Goal: Information Seeking & Learning: Learn about a topic

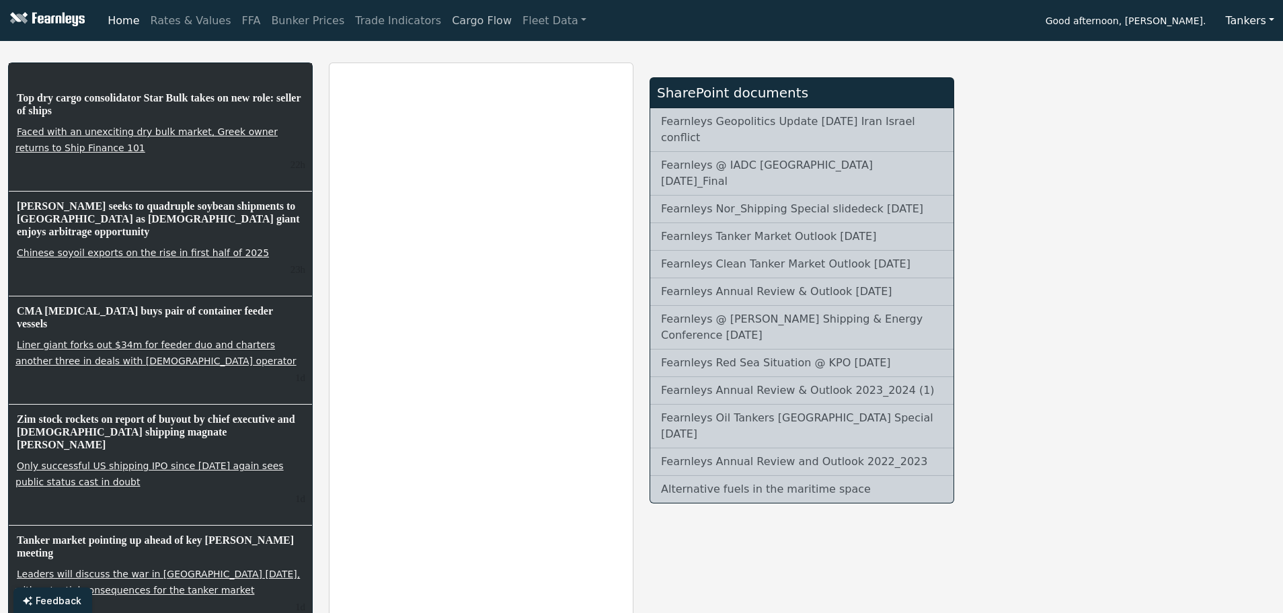
click at [447, 30] on link "Cargo Flow" at bounding box center [482, 20] width 71 height 27
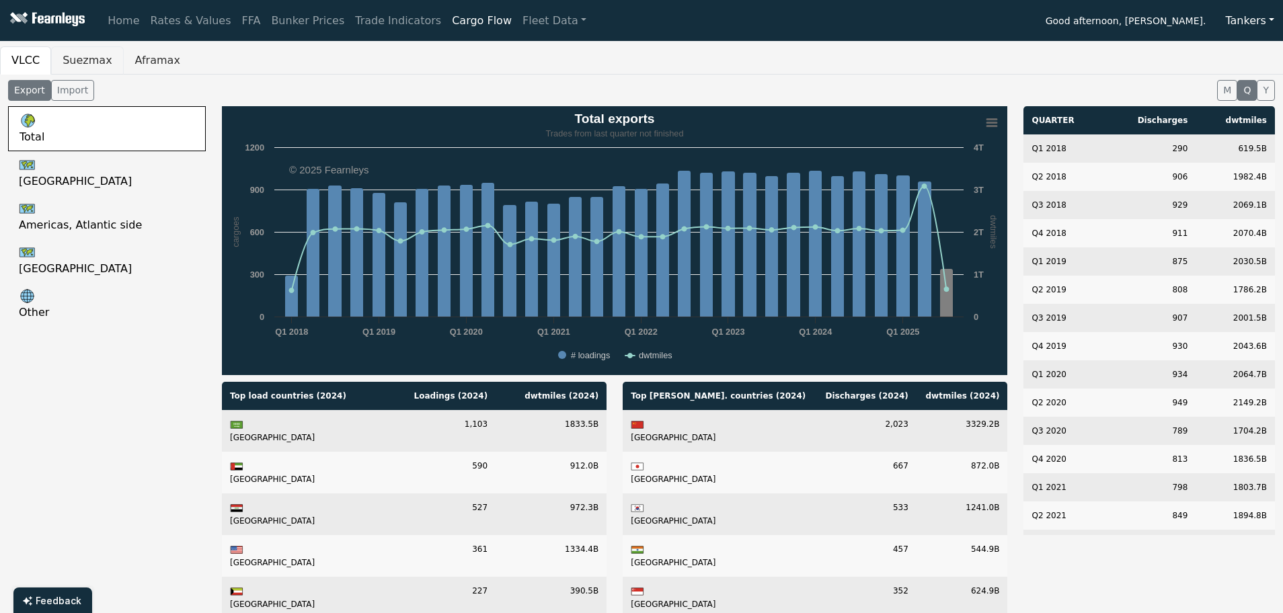
click at [68, 63] on button "Suezmax" at bounding box center [87, 60] width 72 height 28
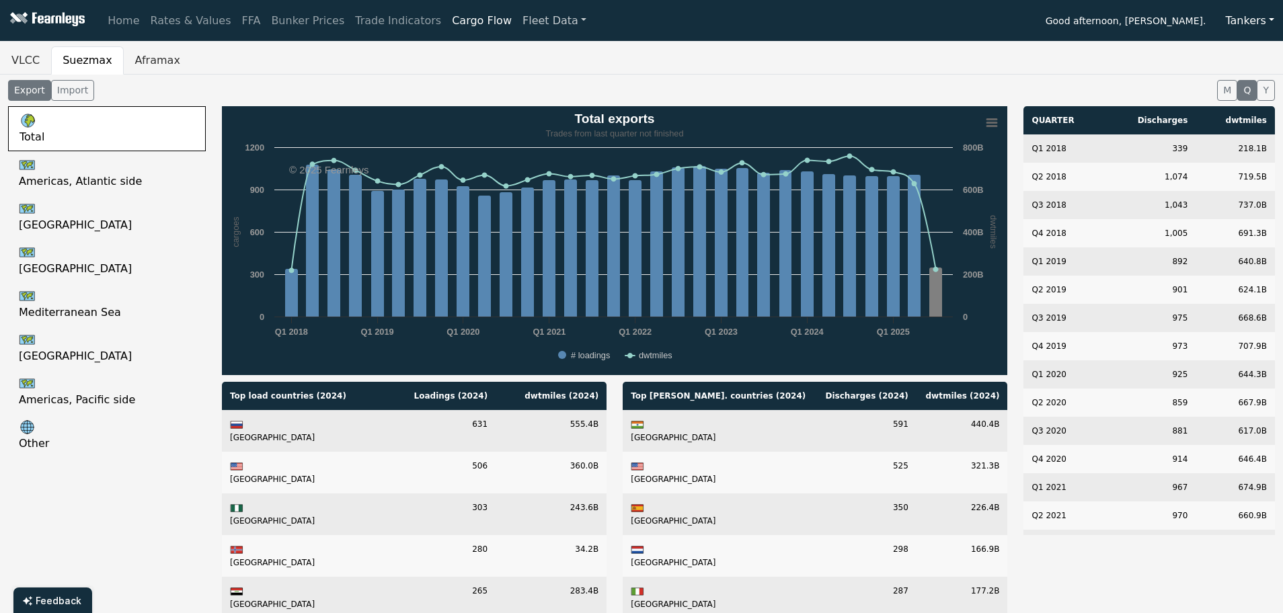
click at [517, 7] on link "Fleet Data" at bounding box center [554, 20] width 75 height 27
click at [529, 67] on link "Fleet Stats" at bounding box center [571, 57] width 85 height 27
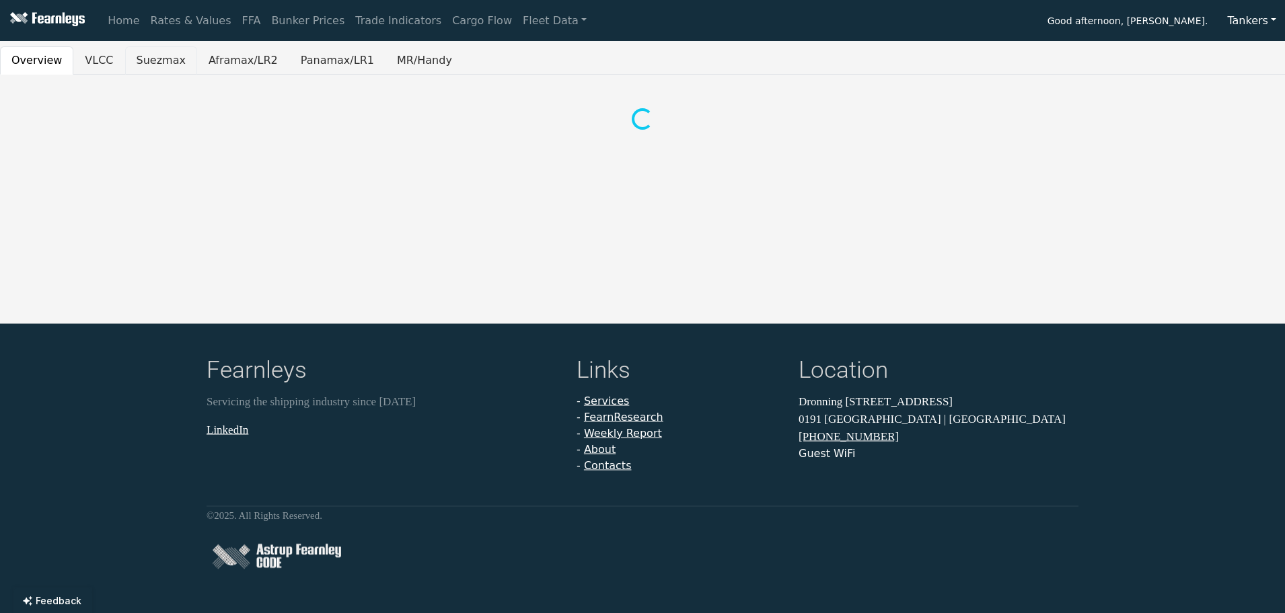
click at [133, 65] on button "Suezmax" at bounding box center [161, 60] width 72 height 28
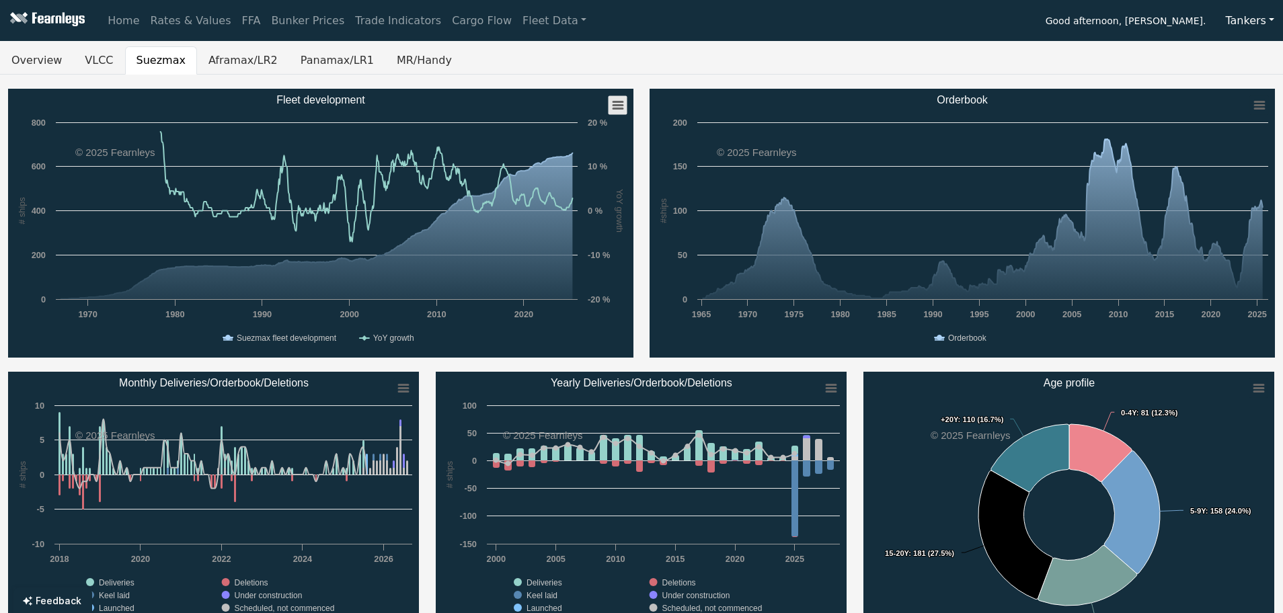
click at [613, 103] on rect "Fleet development" at bounding box center [618, 105] width 19 height 19
click at [642, 278] on div "Created with Highcharts 11.4.8 #ships Chart context menu Orderbook Orderbook 19…" at bounding box center [963, 223] width 642 height 269
click at [237, 22] on link "FFA" at bounding box center [252, 20] width 30 height 27
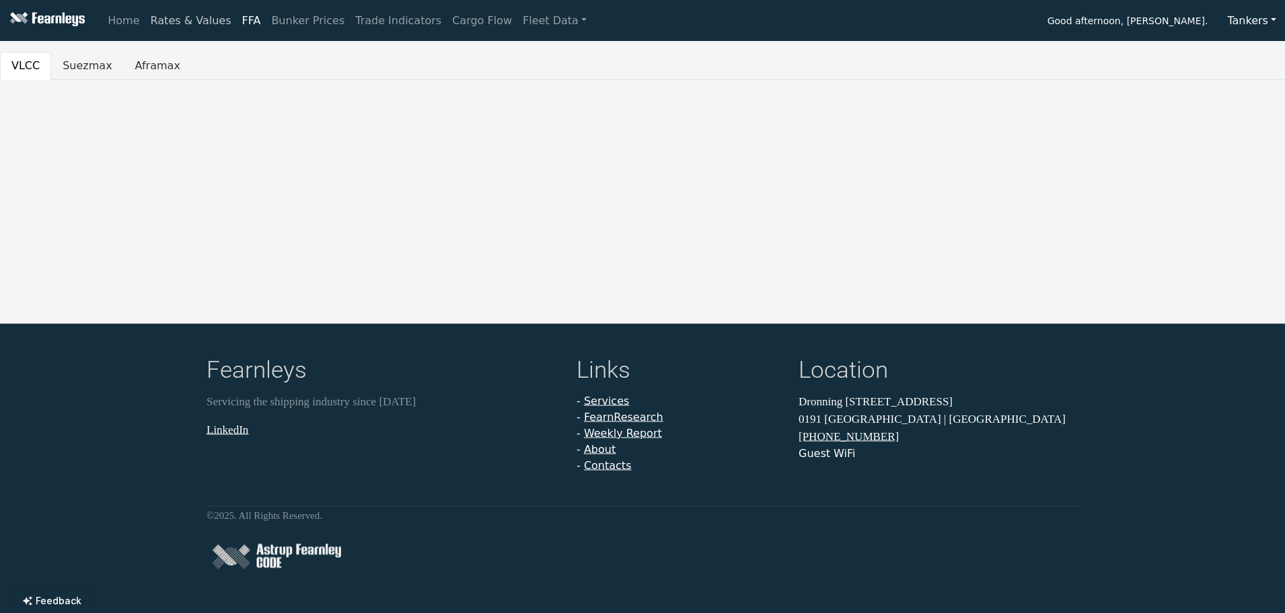
click at [178, 22] on link "Rates & Values" at bounding box center [190, 20] width 91 height 27
click at [70, 59] on button "Suezmax" at bounding box center [87, 60] width 72 height 28
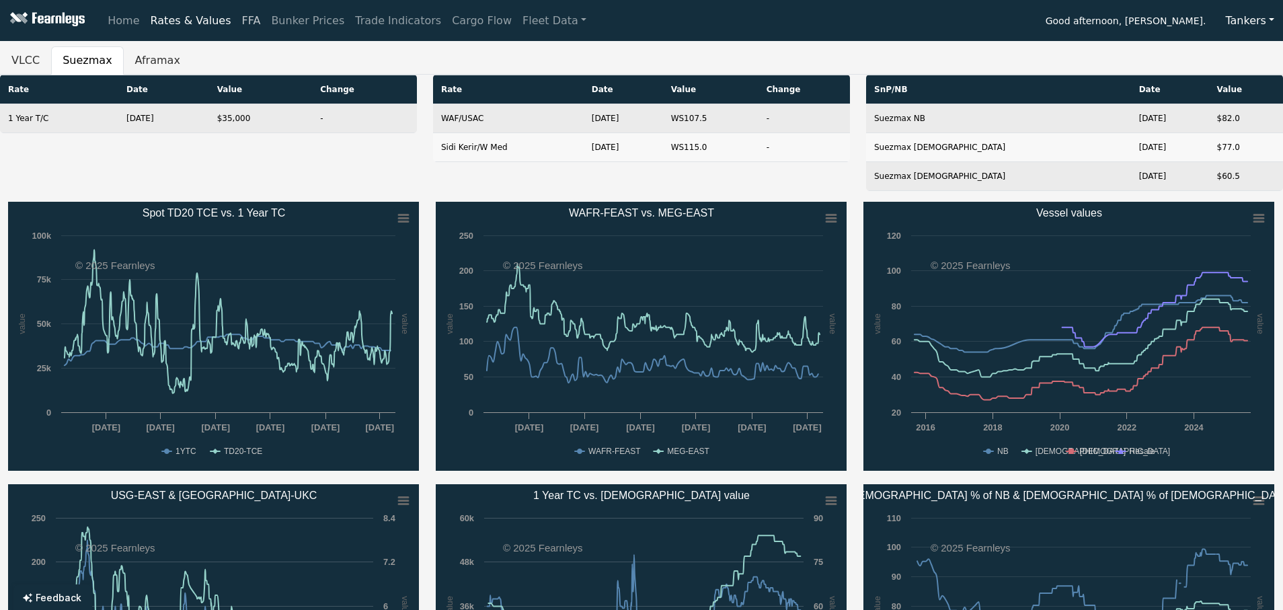
click at [237, 22] on link "FFA" at bounding box center [252, 20] width 30 height 27
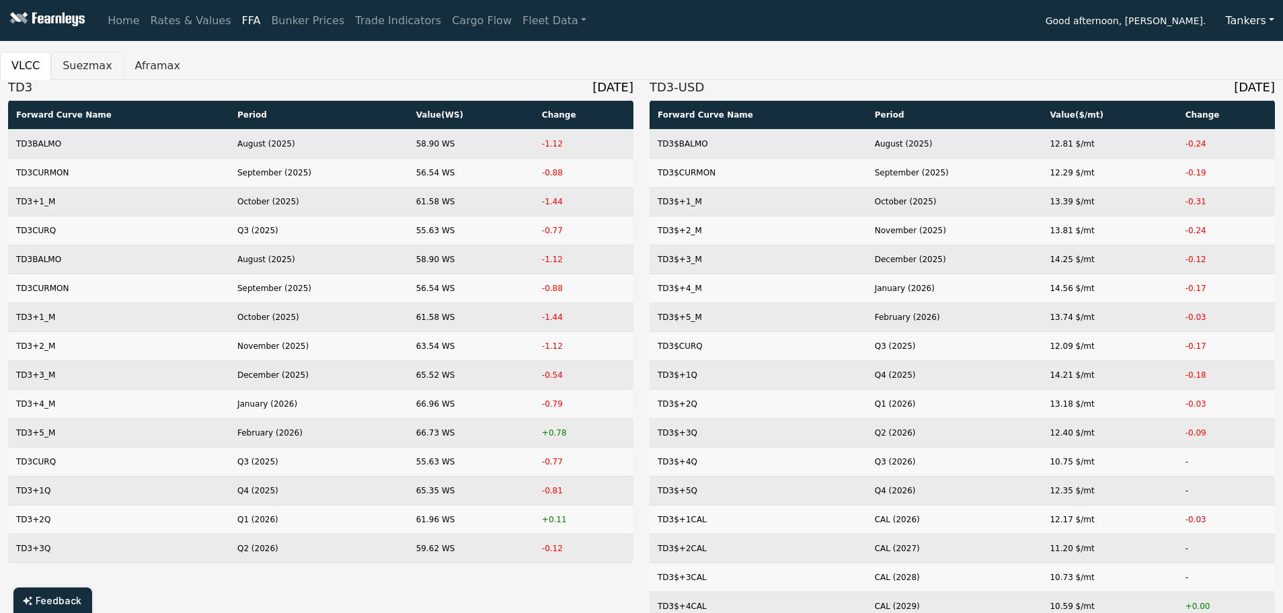
click at [80, 67] on button "Suezmax" at bounding box center [87, 66] width 72 height 28
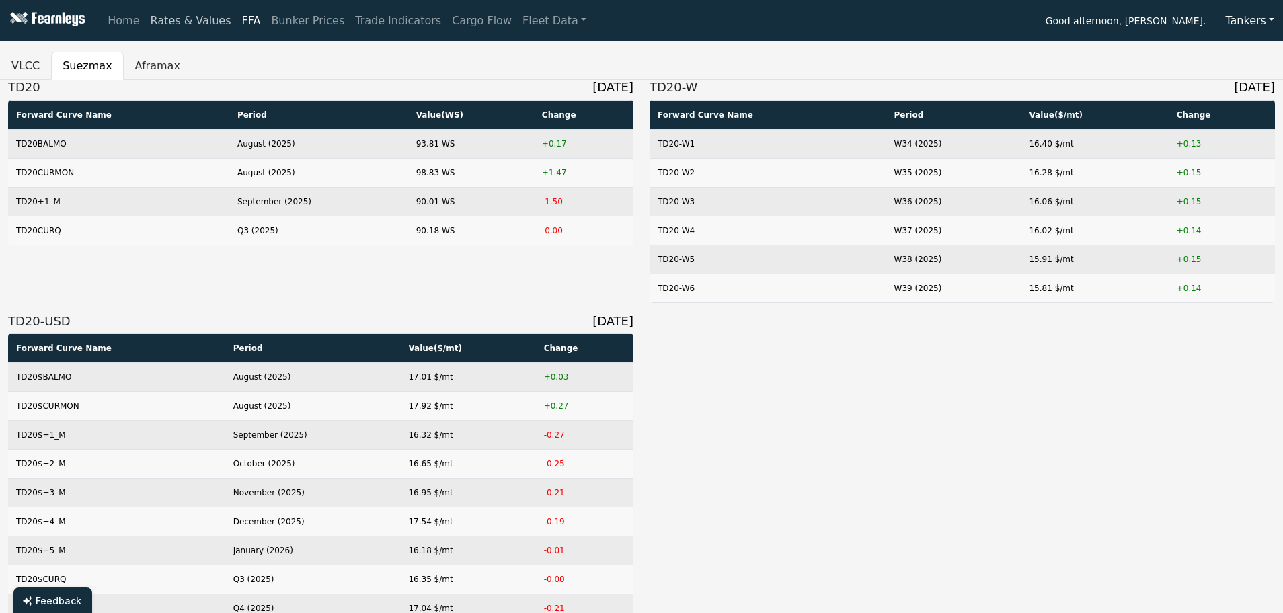
click at [145, 22] on link "Rates & Values" at bounding box center [190, 20] width 91 height 27
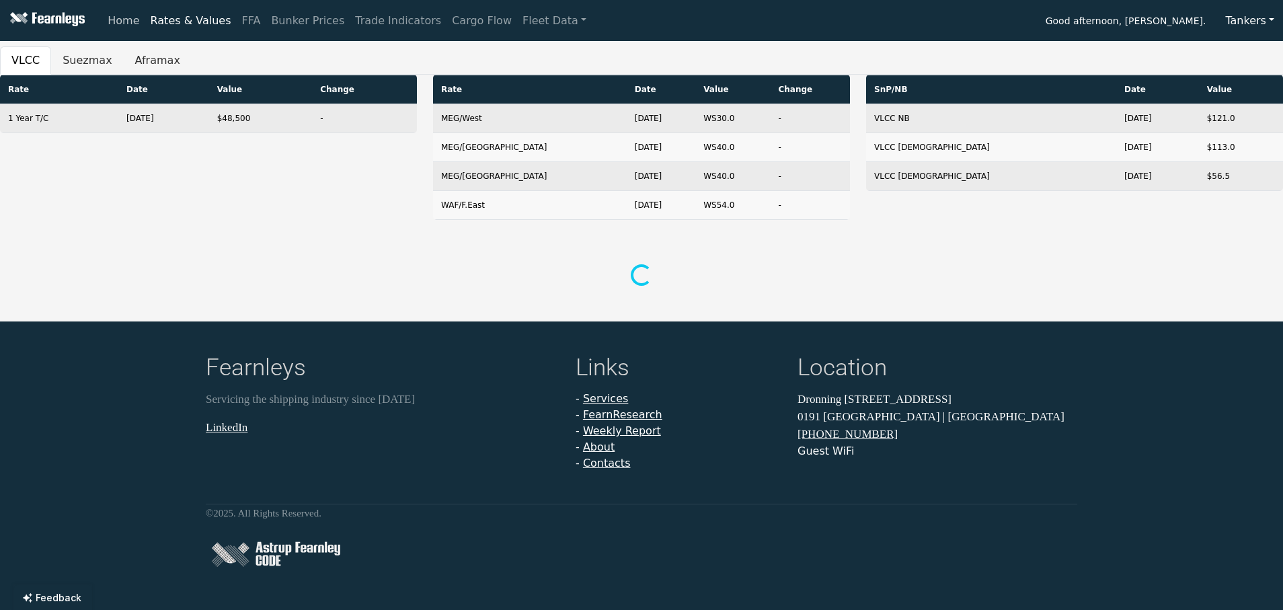
click at [134, 23] on link "Home" at bounding box center [123, 20] width 42 height 27
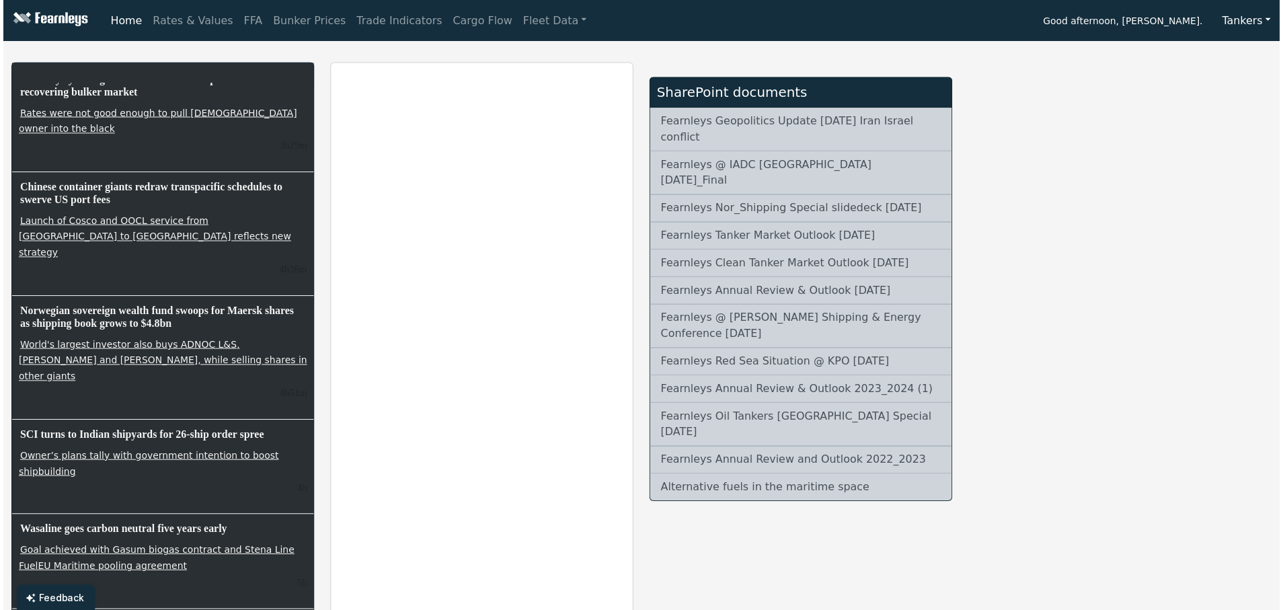
scroll to position [1076, 0]
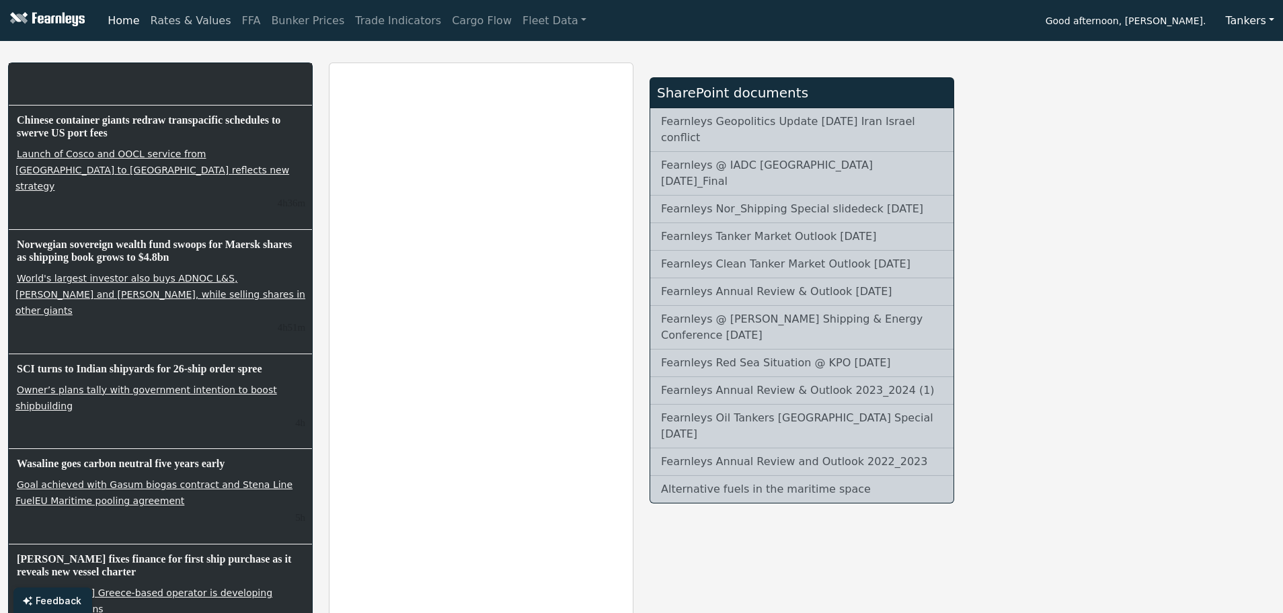
click at [160, 23] on link "Rates & Values" at bounding box center [190, 20] width 91 height 27
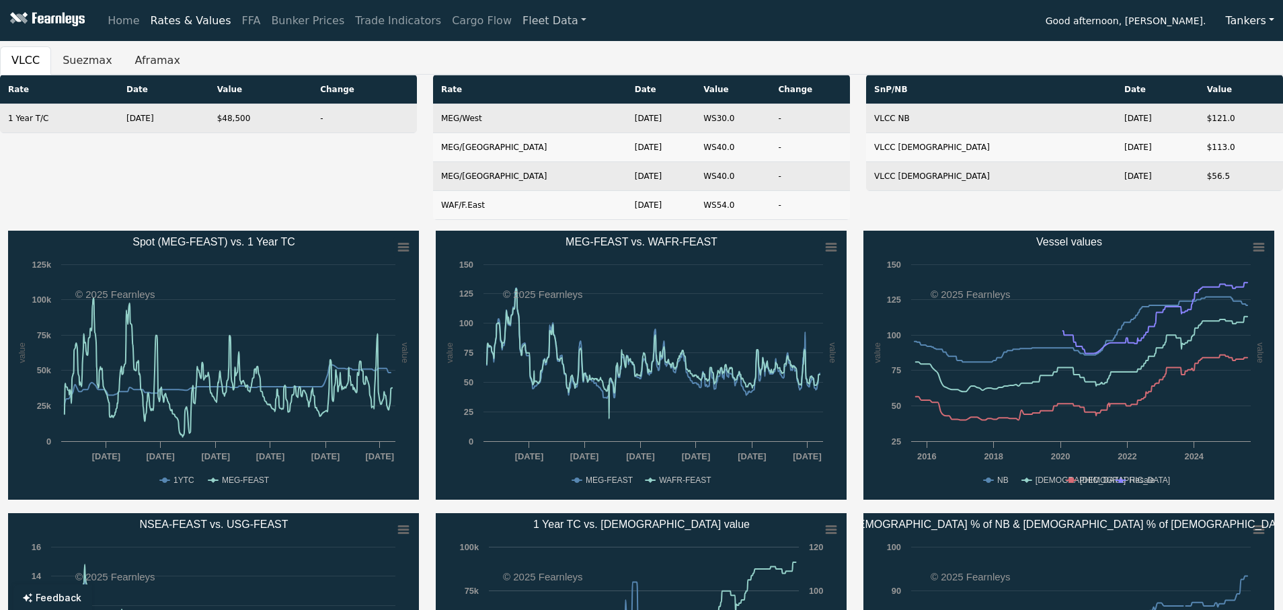
click at [535, 31] on link "Fleet Data" at bounding box center [554, 20] width 75 height 27
click at [529, 79] on link "Fleet Search" at bounding box center [571, 90] width 85 height 27
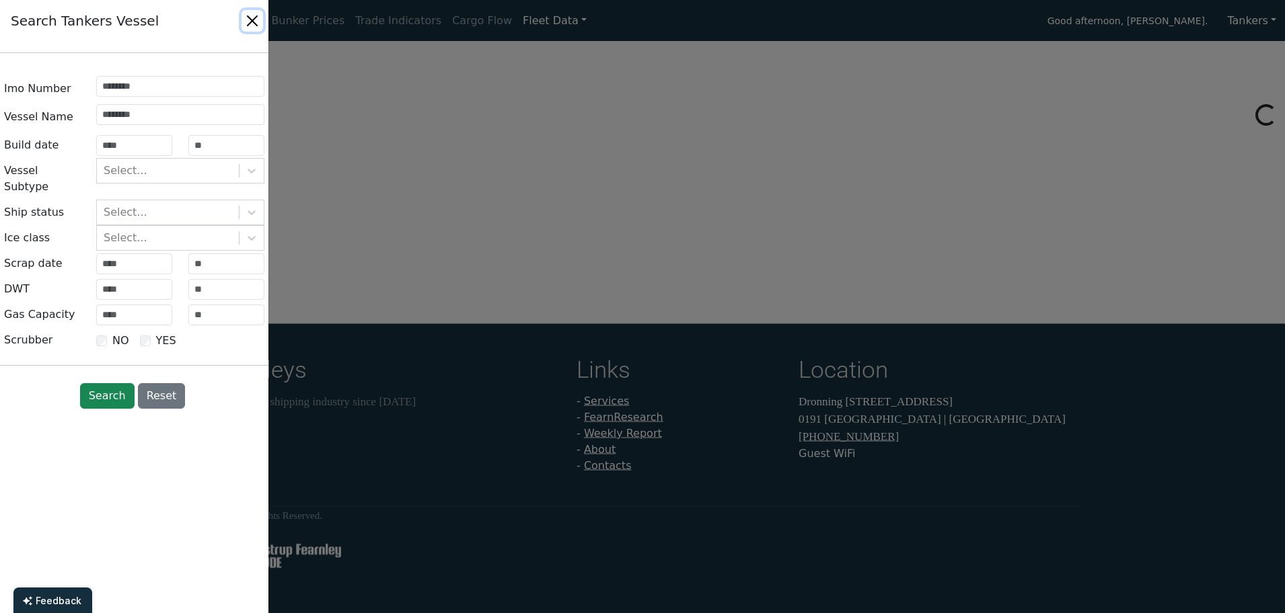
click at [258, 24] on button "Close" at bounding box center [252, 21] width 22 height 22
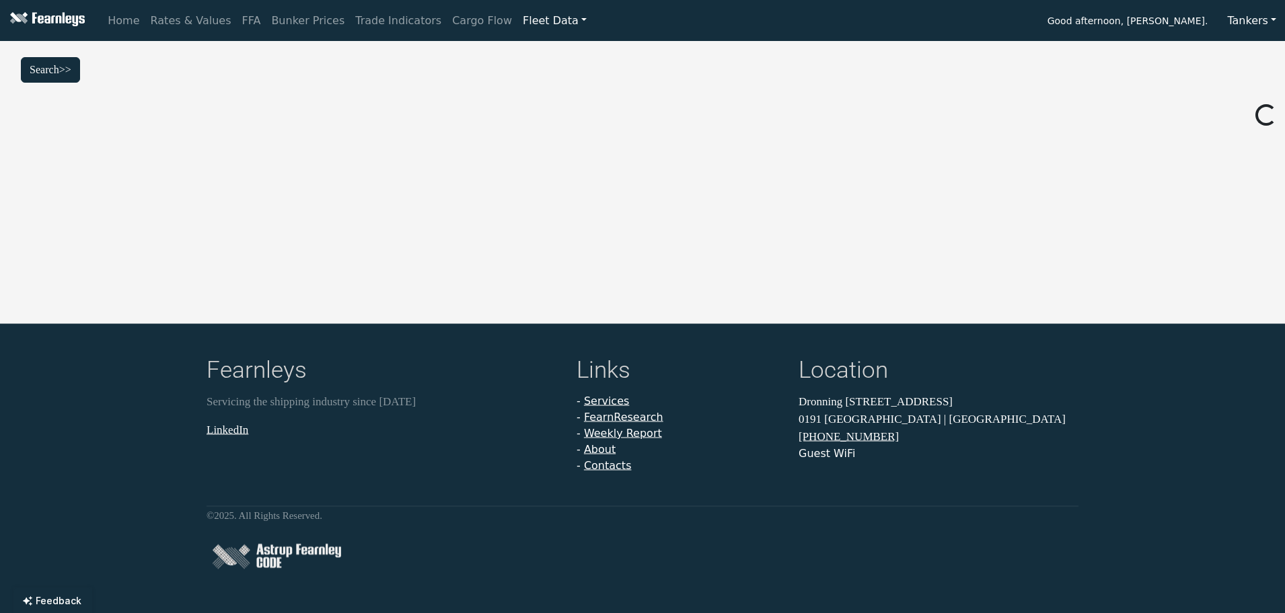
click at [517, 30] on link "Fleet Data" at bounding box center [554, 20] width 75 height 27
click at [468, 31] on link "Cargo Flow" at bounding box center [482, 20] width 71 height 27
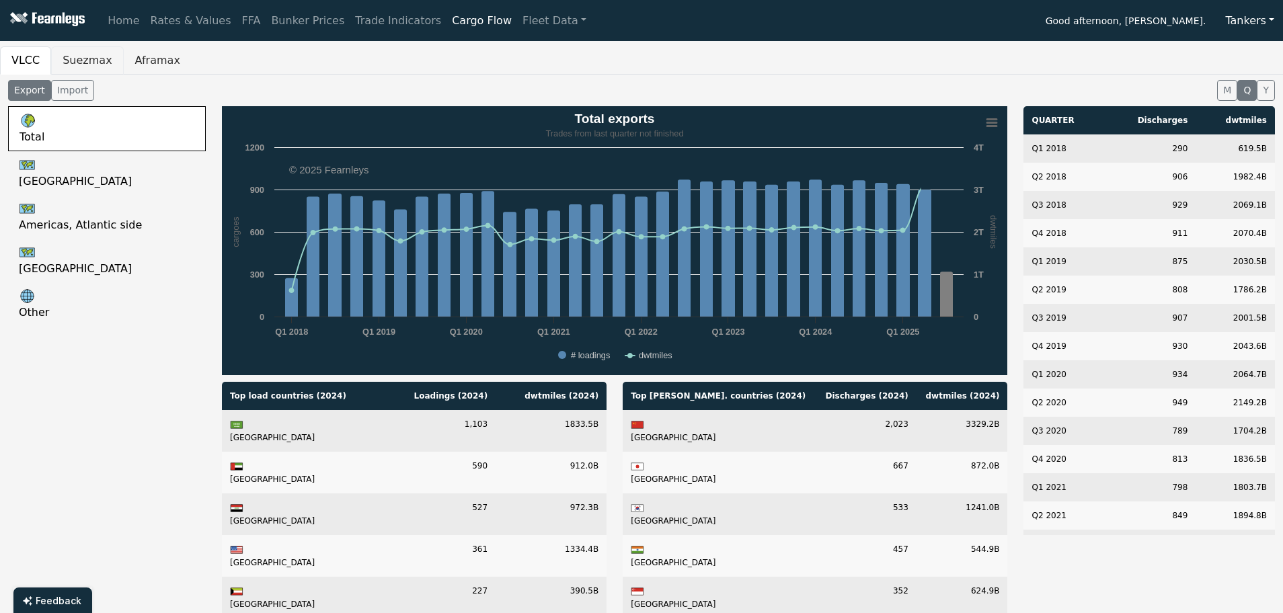
click at [83, 67] on button "Suezmax" at bounding box center [87, 60] width 72 height 28
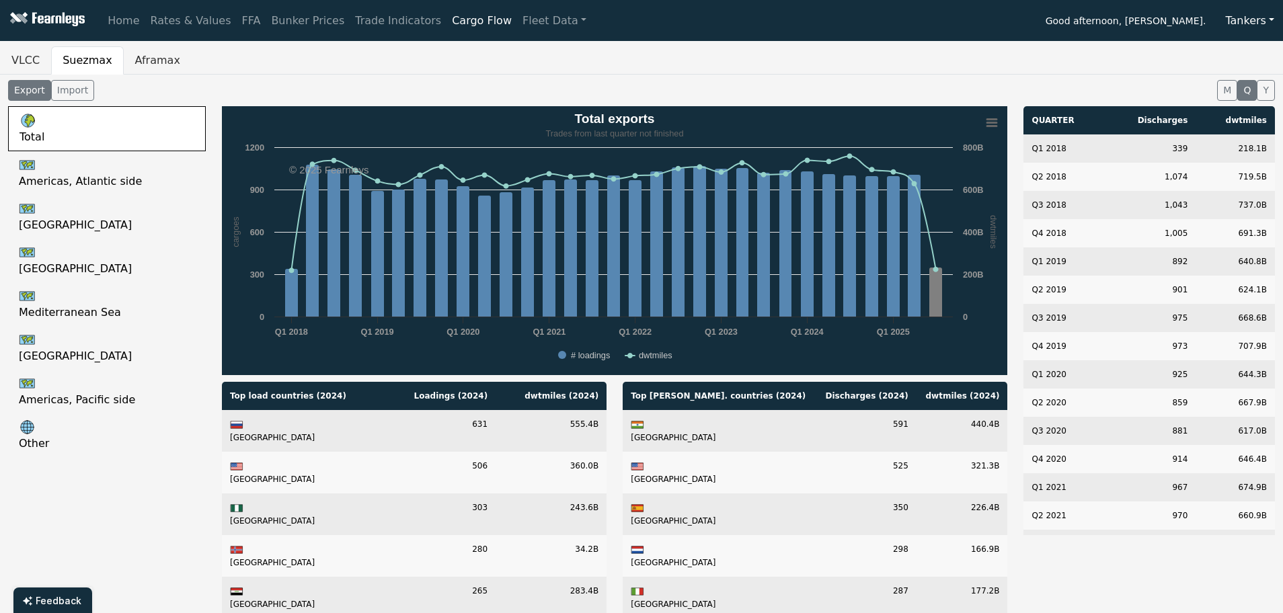
drag, startPoint x: 1272, startPoint y: 16, endPoint x: 1262, endPoint y: 19, distance: 10.4
click at [1262, 19] on button "Tankers" at bounding box center [1250, 21] width 67 height 26
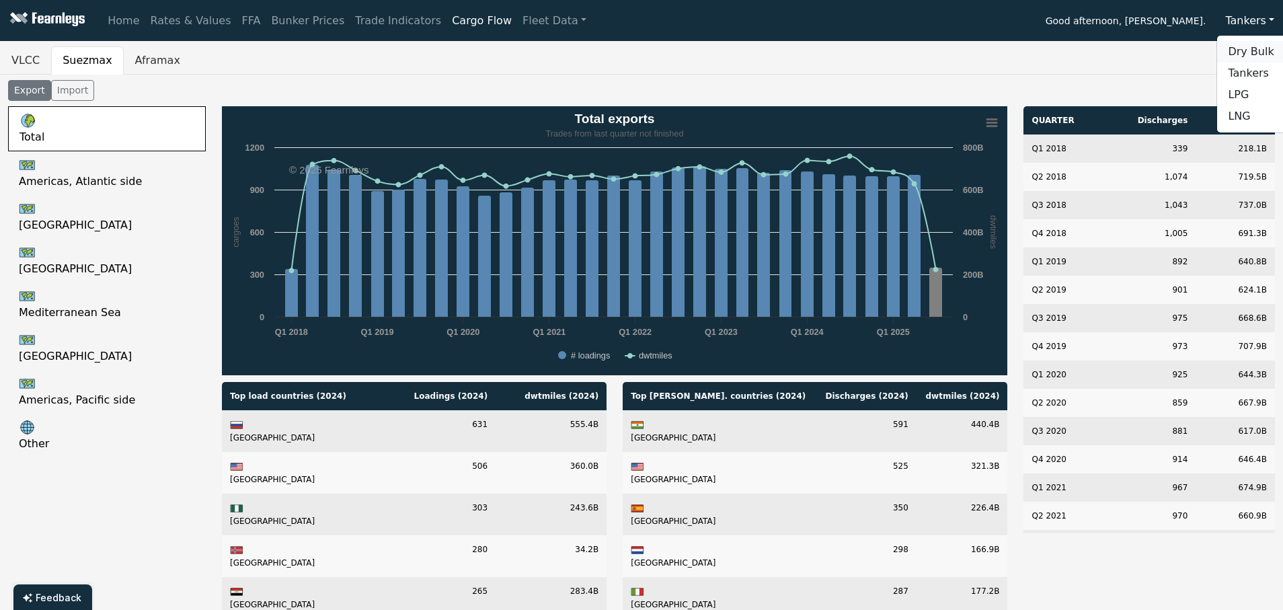
click at [1262, 52] on link "Dry Bulk" at bounding box center [1270, 52] width 106 height 22
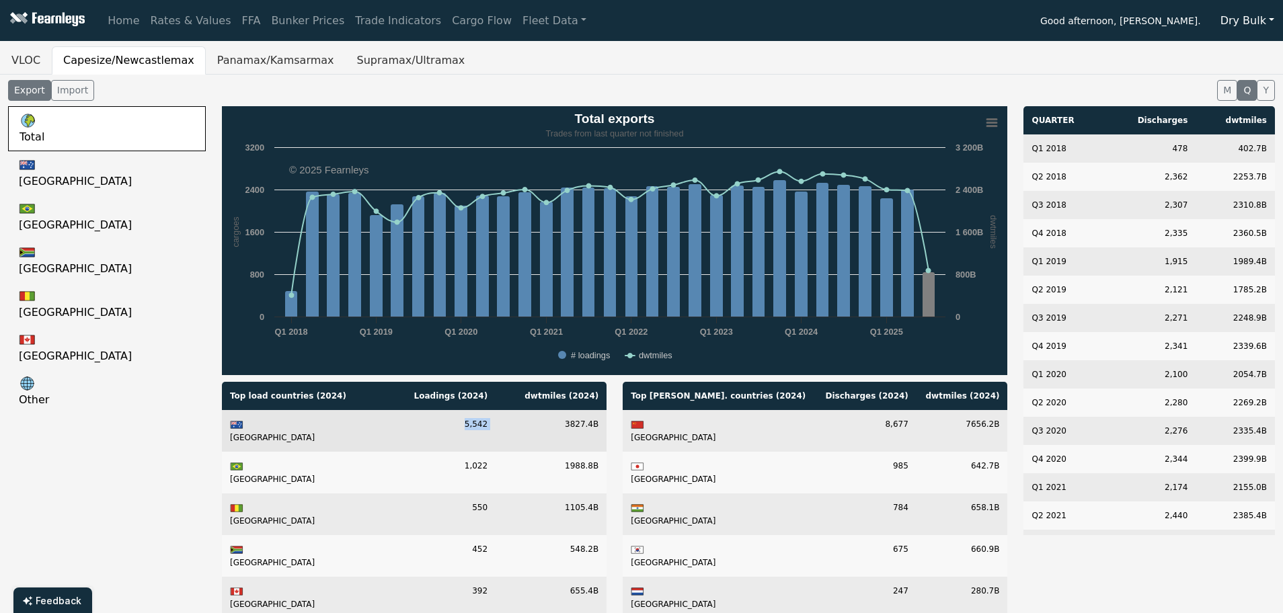
drag, startPoint x: 467, startPoint y: 427, endPoint x: 498, endPoint y: 427, distance: 30.9
click at [498, 427] on tr "Australia 5,542 3827.4B" at bounding box center [414, 431] width 385 height 42
click at [498, 427] on td "3827.4B" at bounding box center [551, 431] width 111 height 42
drag, startPoint x: 491, startPoint y: 426, endPoint x: 467, endPoint y: 426, distance: 23.5
click at [467, 426] on td "5,542" at bounding box center [440, 431] width 111 height 42
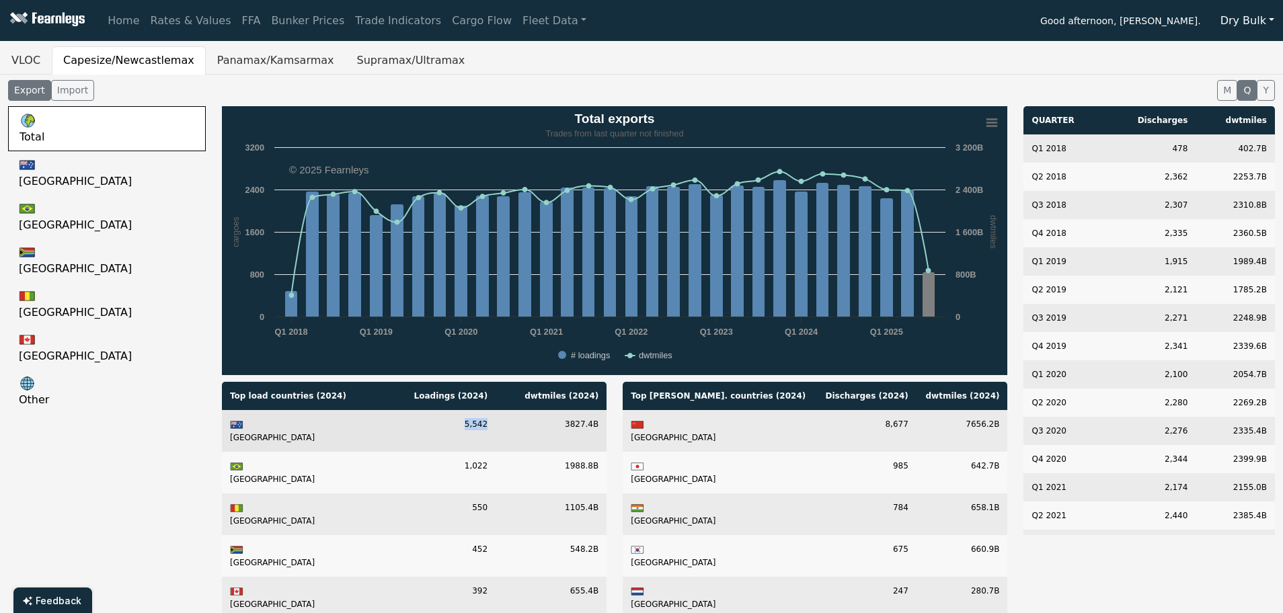
click at [465, 426] on td "5,542" at bounding box center [440, 431] width 111 height 42
drag, startPoint x: 465, startPoint y: 426, endPoint x: 494, endPoint y: 426, distance: 28.3
click at [494, 426] on td "5,542" at bounding box center [440, 431] width 111 height 42
click at [279, 67] on button "Panamax/Kamsarmax" at bounding box center [276, 60] width 140 height 28
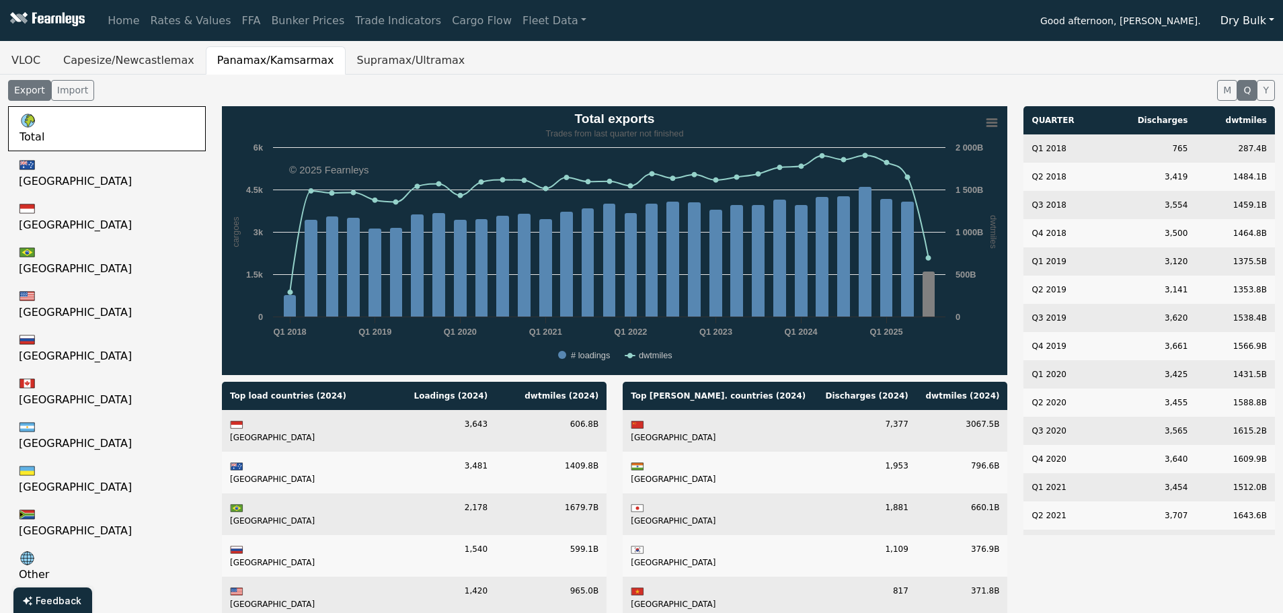
click at [1251, 22] on button "Dry Bulk" at bounding box center [1247, 21] width 71 height 26
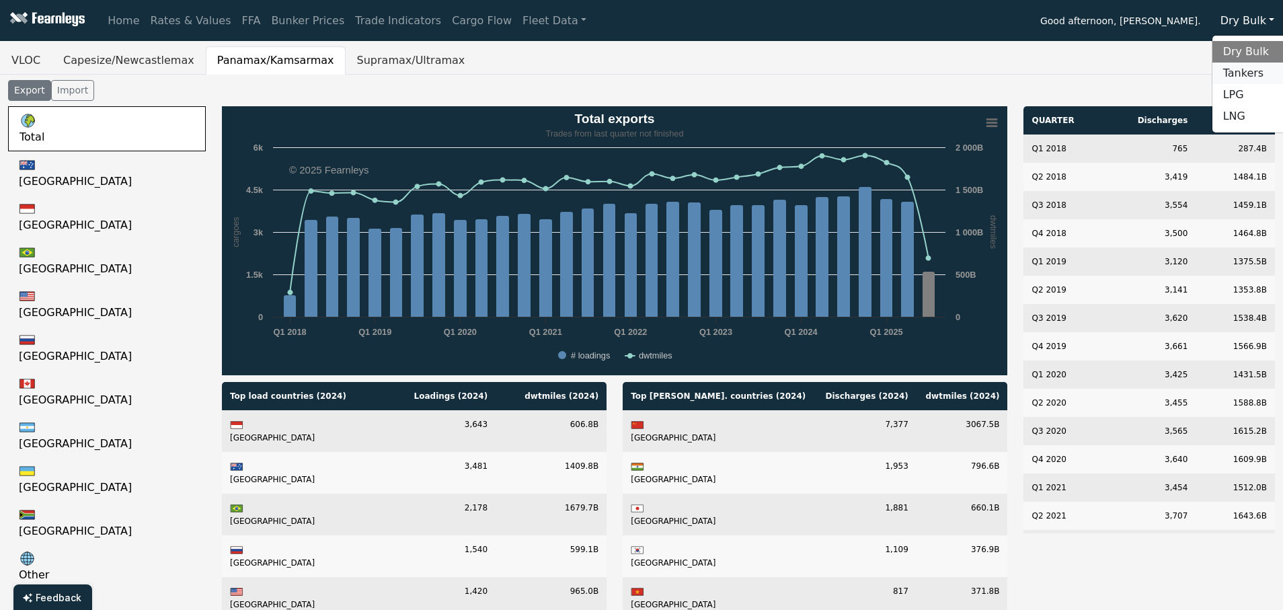
click at [1242, 73] on link "Tankers" at bounding box center [1266, 74] width 106 height 22
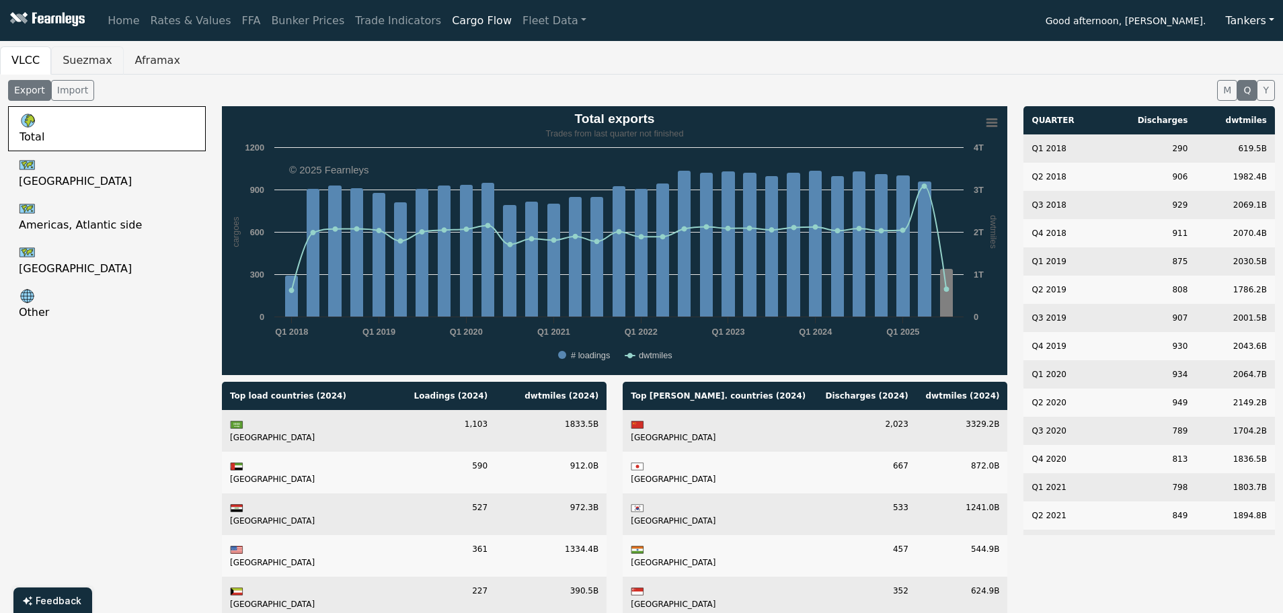
click at [77, 63] on button "Suezmax" at bounding box center [87, 60] width 72 height 28
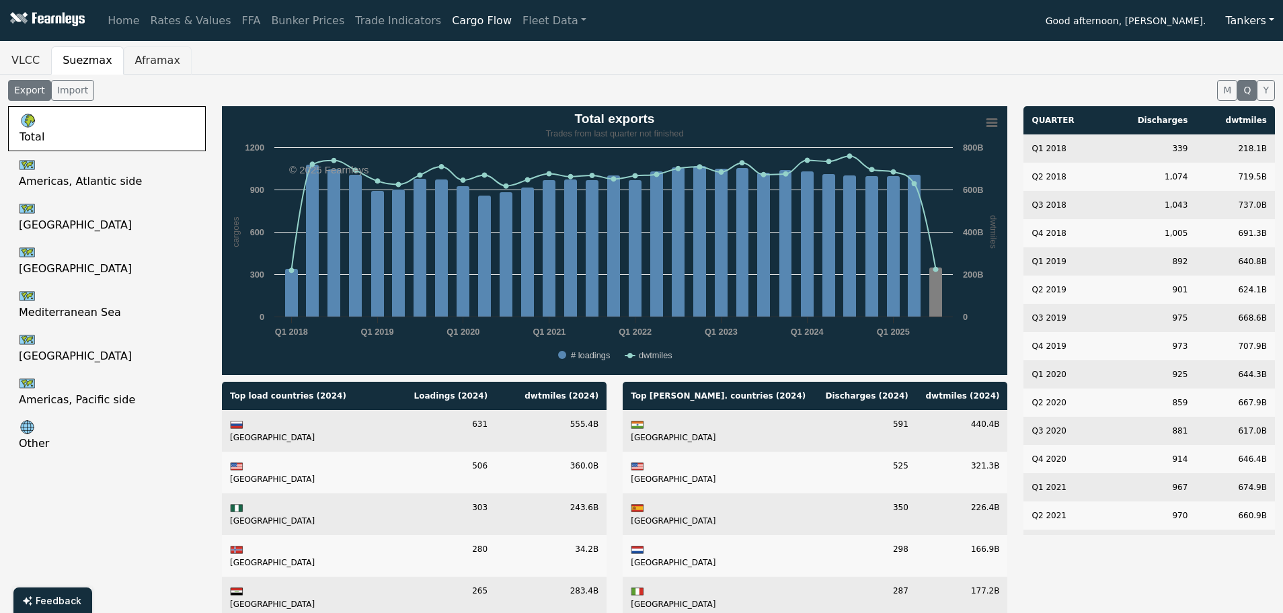
click at [139, 56] on button "Aframax" at bounding box center [158, 60] width 68 height 28
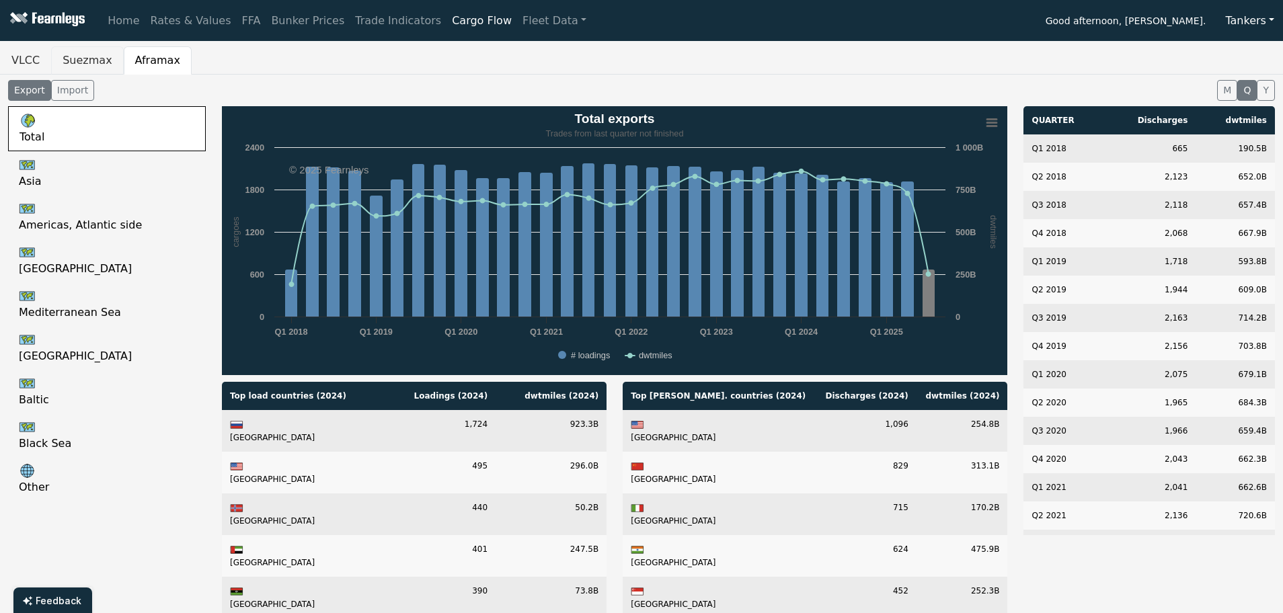
click at [83, 61] on button "Suezmax" at bounding box center [87, 60] width 72 height 28
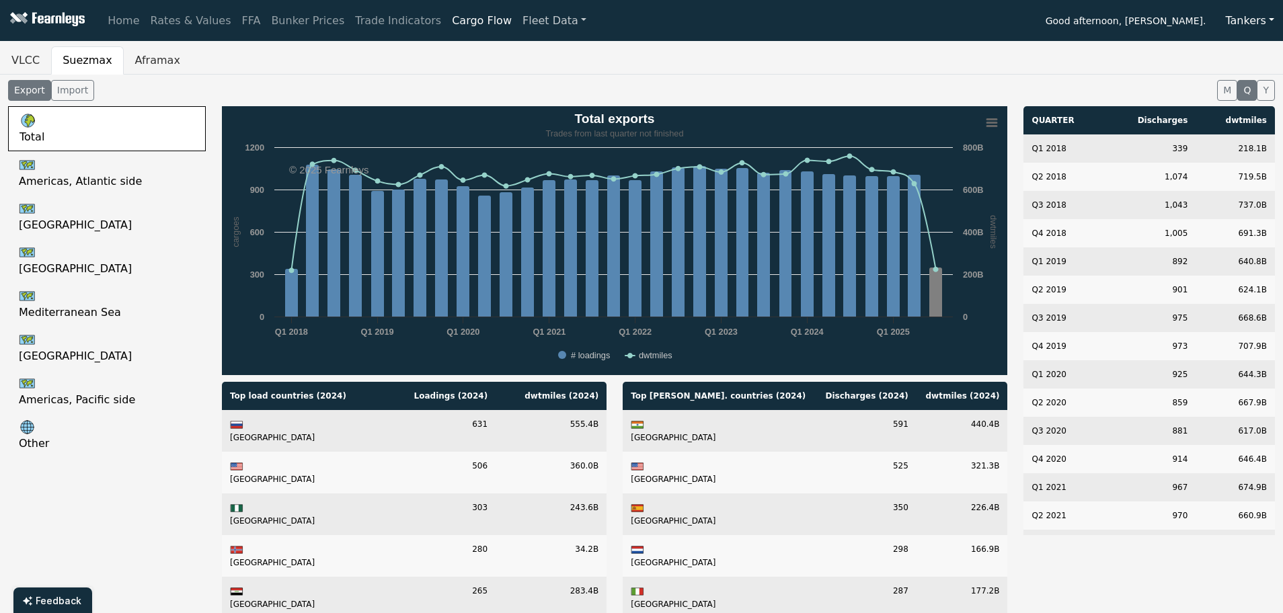
click at [517, 31] on link "Fleet Data" at bounding box center [554, 20] width 75 height 27
click at [529, 61] on link "Fleet Stats" at bounding box center [571, 57] width 85 height 27
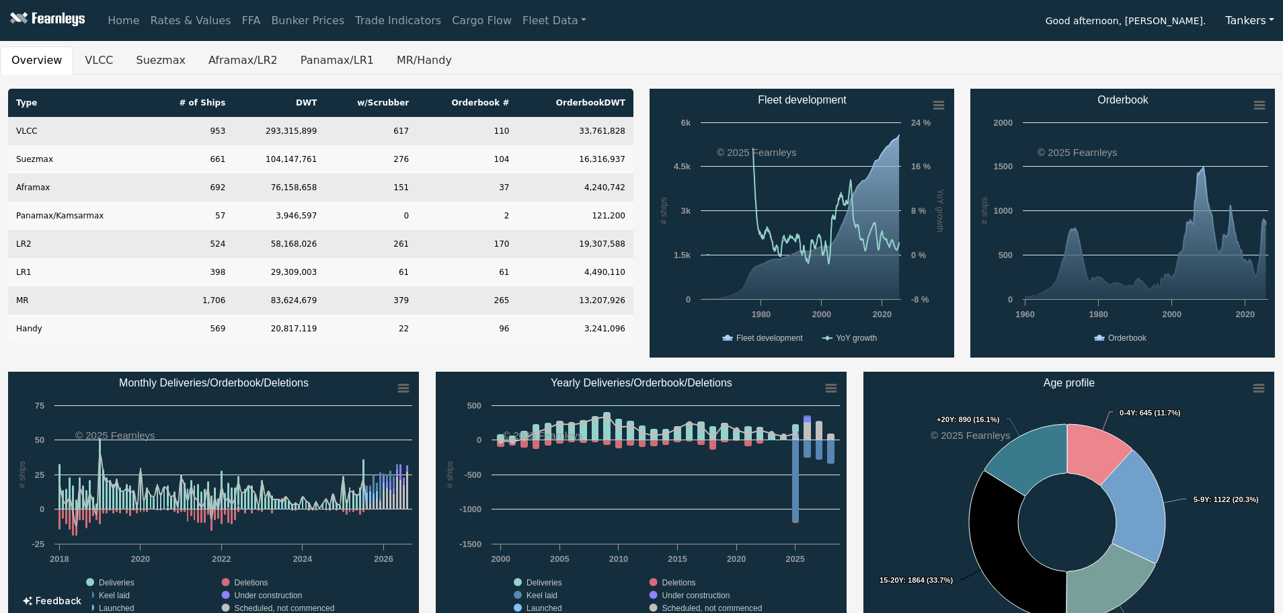
click at [1242, 32] on button "Tankers" at bounding box center [1250, 21] width 67 height 26
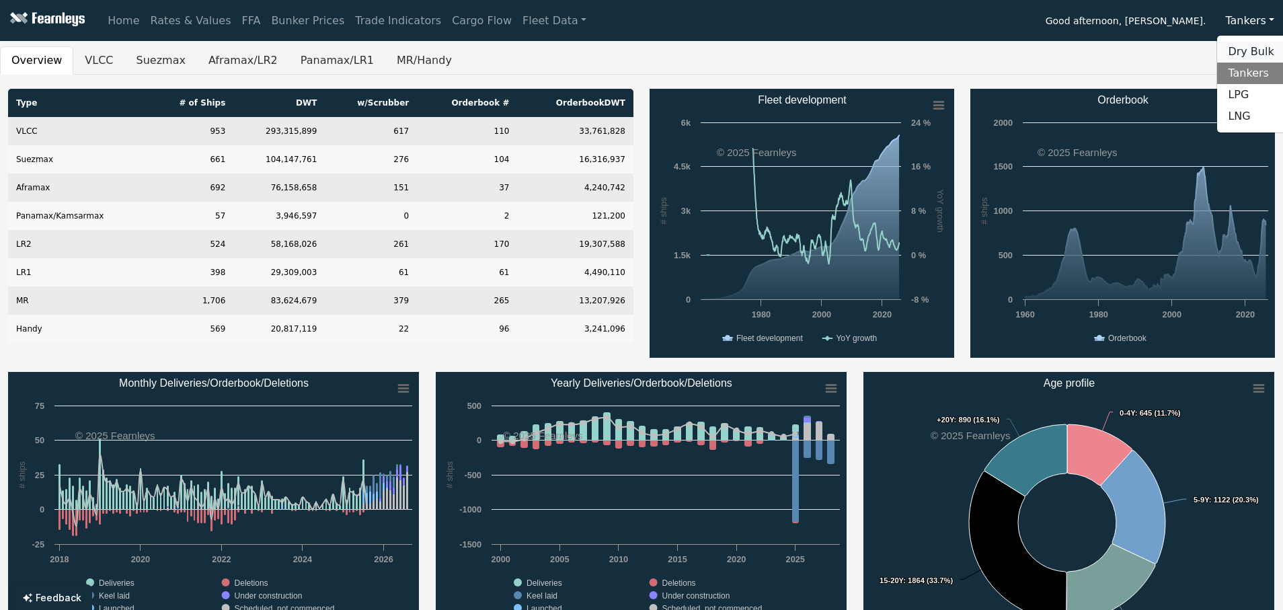
click at [1244, 54] on link "Dry Bulk" at bounding box center [1270, 52] width 106 height 22
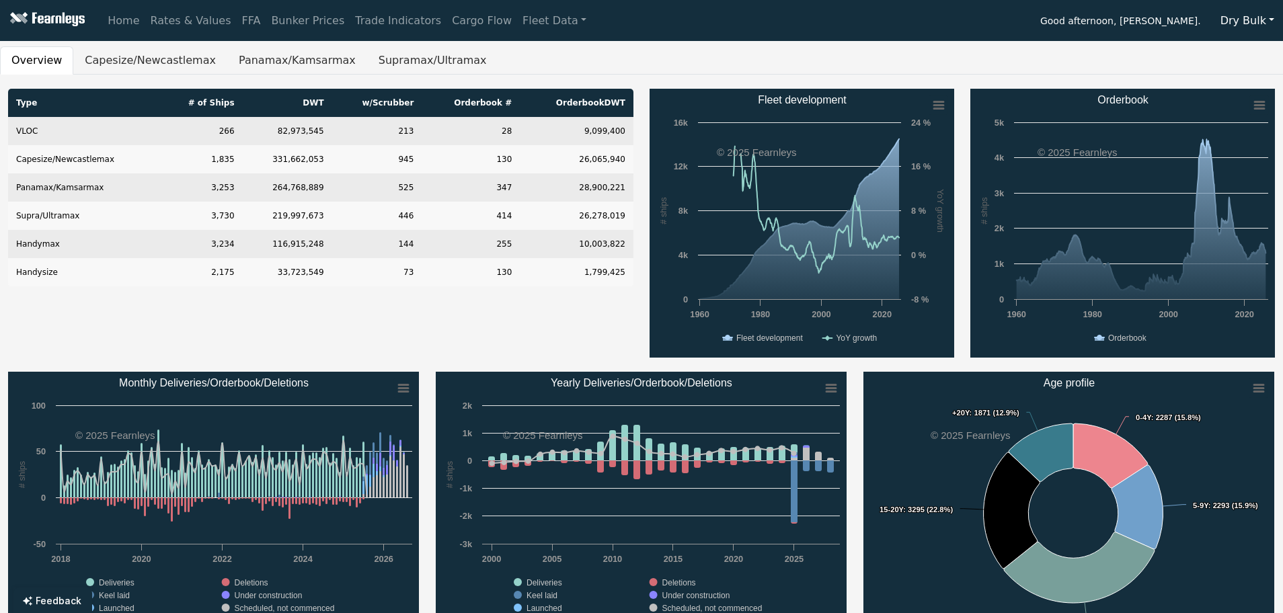
click at [1248, 16] on button "Dry Bulk" at bounding box center [1247, 21] width 71 height 26
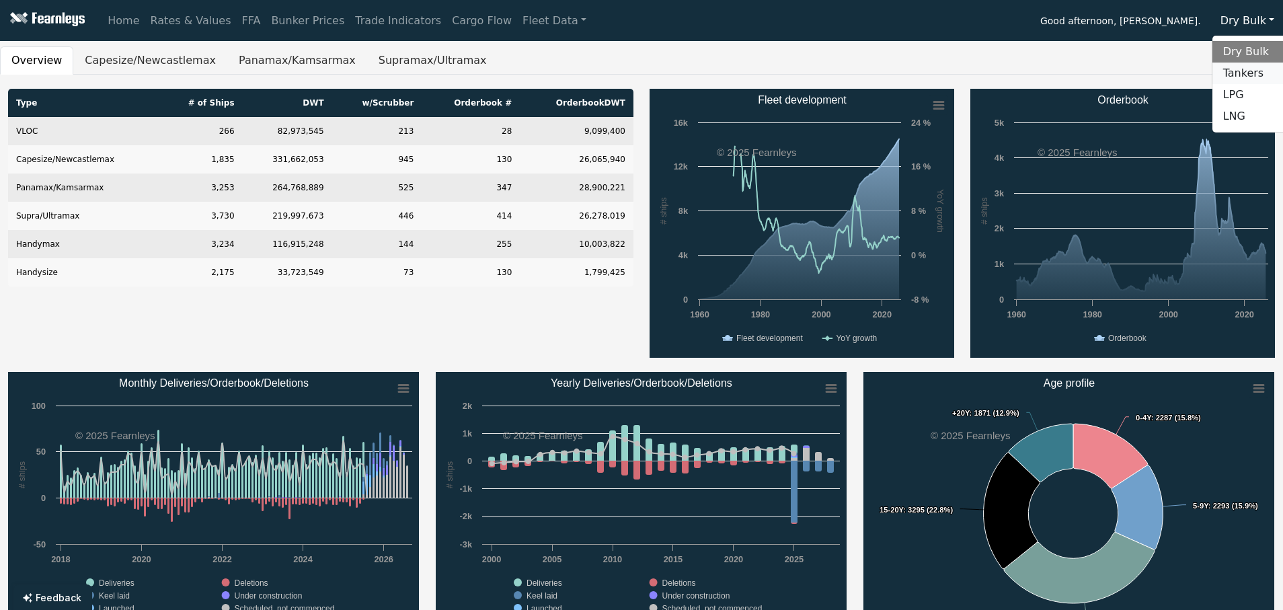
click at [1251, 73] on link "Tankers" at bounding box center [1266, 74] width 106 height 22
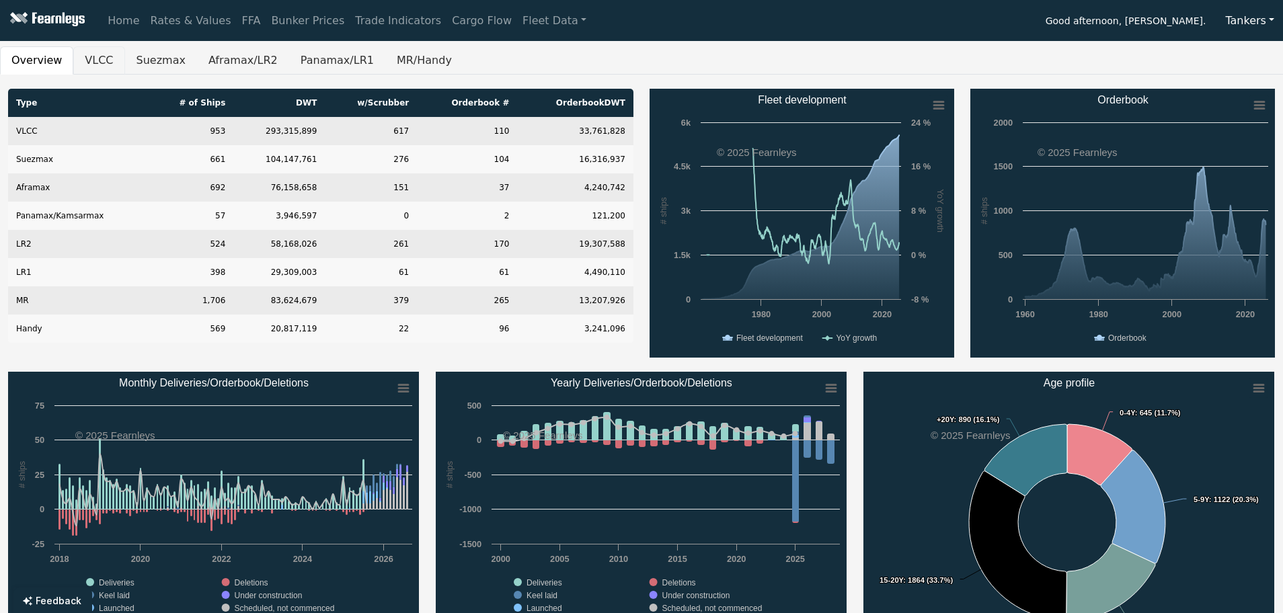
click at [83, 59] on button "VLCC" at bounding box center [98, 60] width 51 height 28
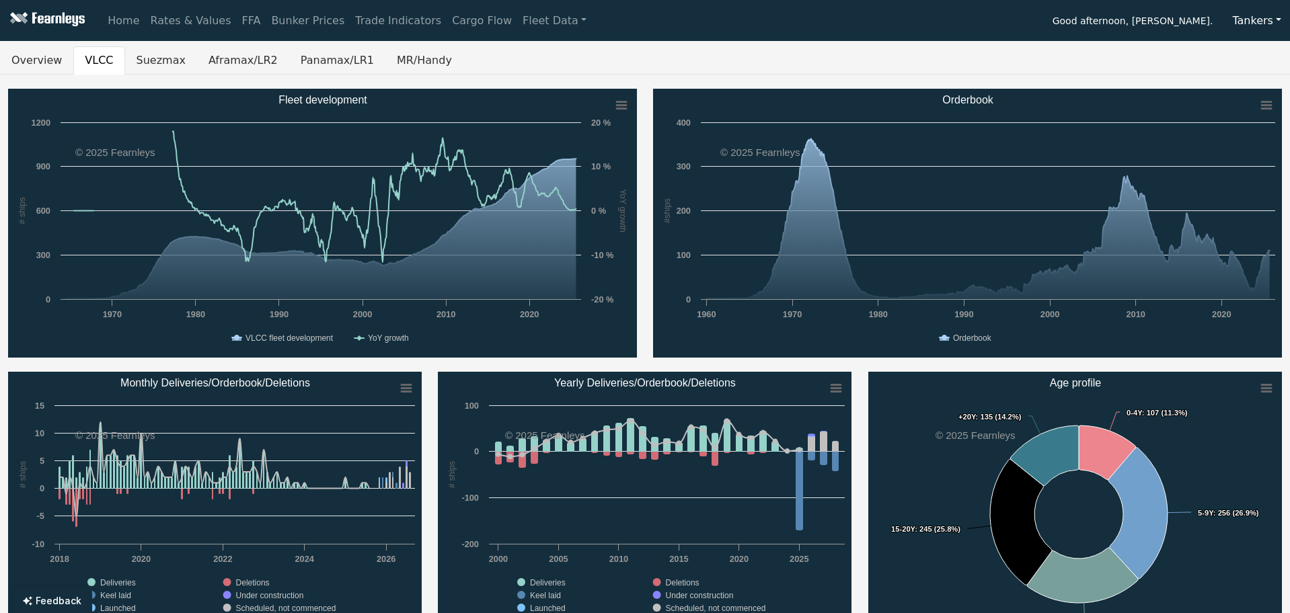
click at [934, 46] on ul "Overview VLCC Suezmax Aframax/LR2 Panamax/LR1 MR/Handy" at bounding box center [645, 60] width 1290 height 28
click at [125, 48] on button "Suezmax" at bounding box center [161, 60] width 72 height 28
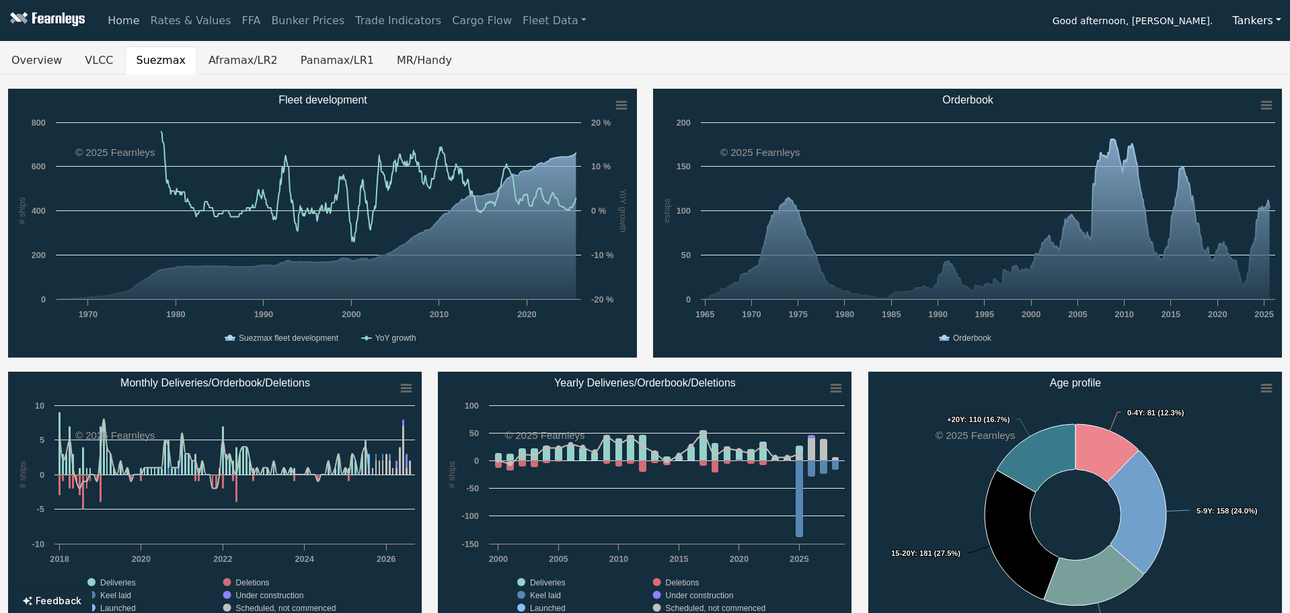
click at [125, 23] on link "Home" at bounding box center [123, 20] width 42 height 27
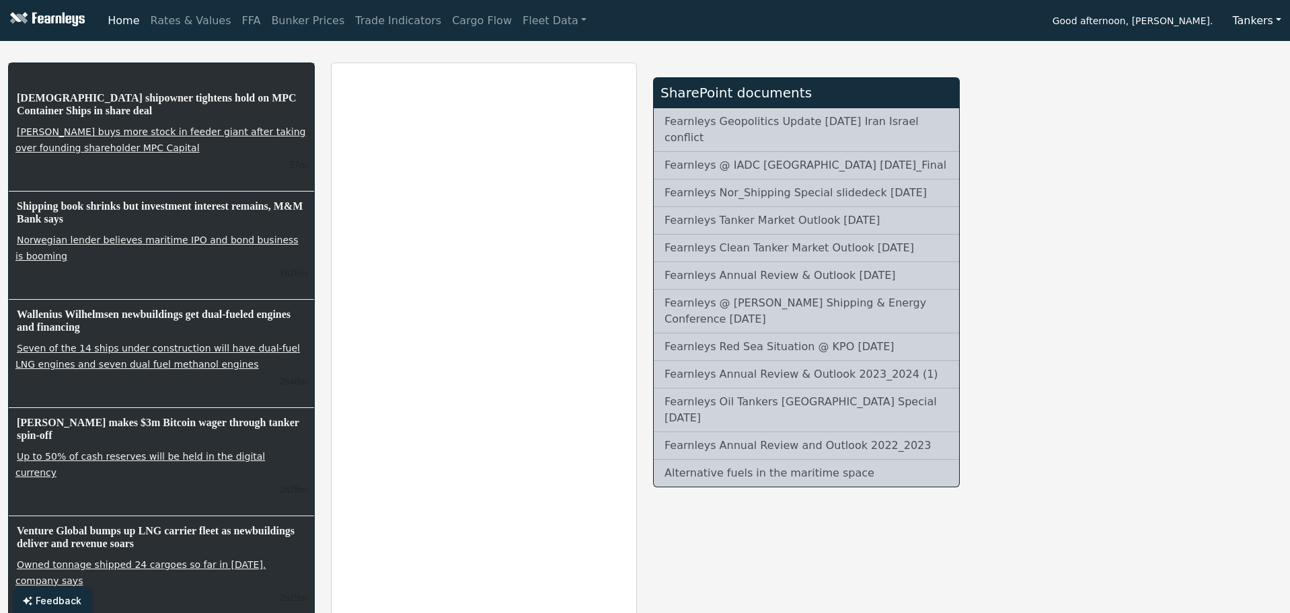
scroll to position [269, 0]
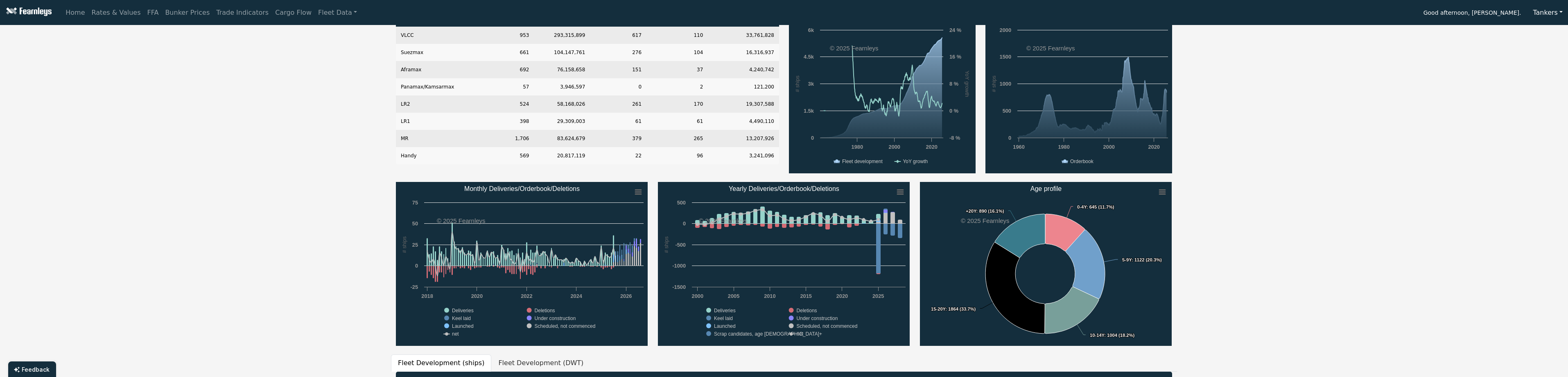
scroll to position [41, 0]
